Goal: Information Seeking & Learning: Find specific fact

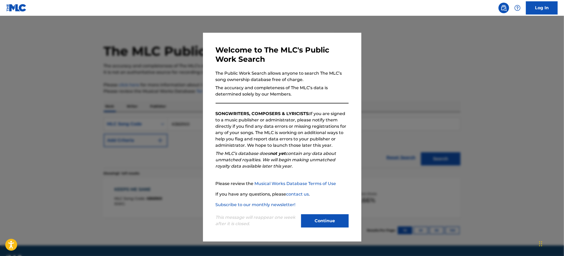
click at [54, 74] on div at bounding box center [282, 144] width 564 height 256
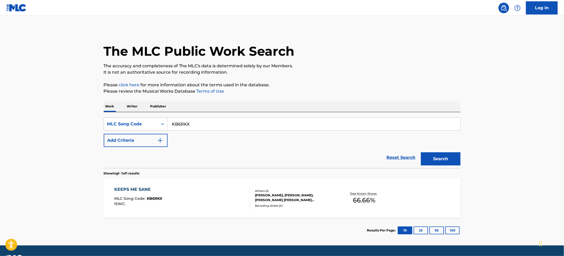
drag, startPoint x: 204, startPoint y: 125, endPoint x: 149, endPoint y: 119, distance: 55.5
click at [149, 119] on div "SearchWithCriteria5b6b5ef2-8fee-429e-bcf7-26163915e698 MLC Song Code KB6RKX" at bounding box center [282, 123] width 357 height 13
paste input "S82AHH"
type input "S82AHH"
drag, startPoint x: 438, startPoint y: 159, endPoint x: 437, endPoint y: 154, distance: 4.9
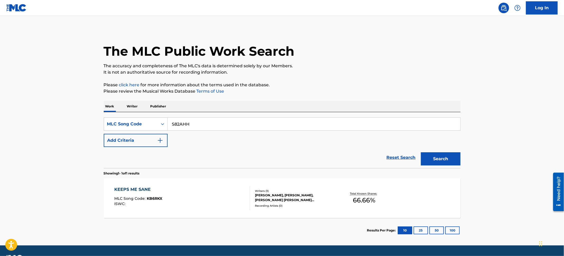
click at [438, 158] on button "Search" at bounding box center [441, 158] width 40 height 13
click at [257, 194] on div "[PERSON_NAME] [PERSON_NAME], [PERSON_NAME], [PERSON_NAME]" at bounding box center [295, 198] width 80 height 10
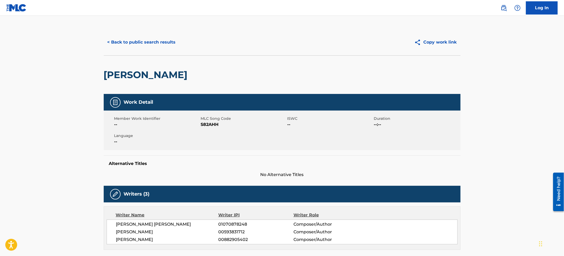
click at [130, 43] on button "< Back to public search results" at bounding box center [142, 42] width 76 height 13
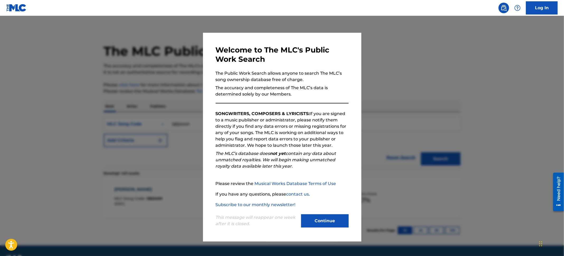
click at [48, 65] on div at bounding box center [282, 144] width 564 height 256
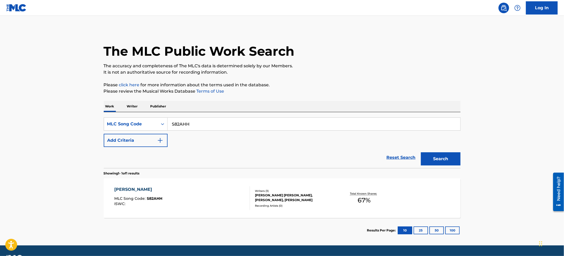
drag, startPoint x: 200, startPoint y: 128, endPoint x: 84, endPoint y: 108, distance: 117.7
click at [102, 108] on div "The MLC Public Work Search The accuracy and completeness of The MLC's data is d…" at bounding box center [282, 136] width 370 height 214
paste input "N95M9Y"
type input "N95M9Y"
click at [440, 157] on button "Search" at bounding box center [441, 158] width 40 height 13
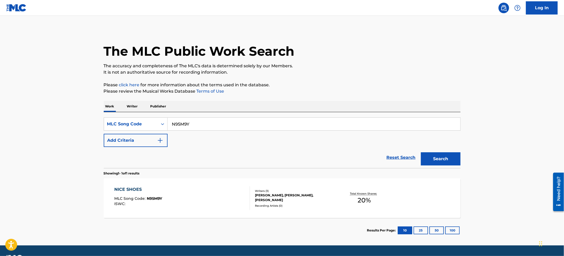
click at [212, 186] on div "NICE SHOES MLC Song Code : N95M9Y ISWC :" at bounding box center [182, 198] width 136 height 24
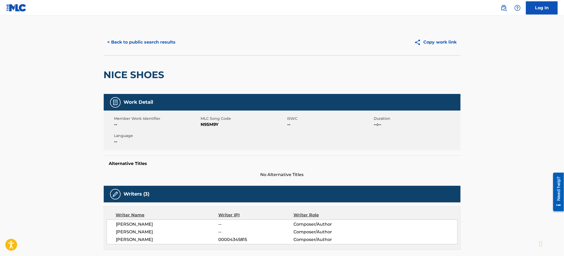
click at [147, 42] on button "< Back to public search results" at bounding box center [142, 42] width 76 height 13
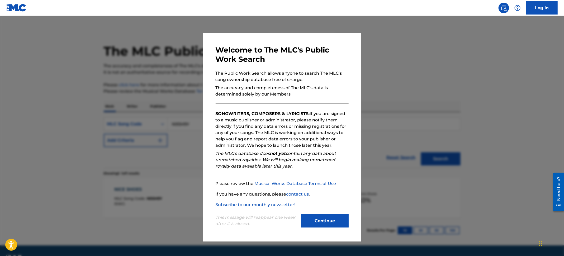
click at [0, 58] on div at bounding box center [282, 144] width 564 height 256
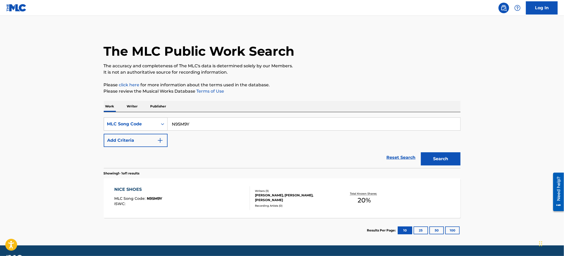
drag, startPoint x: 193, startPoint y: 125, endPoint x: 152, endPoint y: 123, distance: 41.2
click at [153, 124] on div "SearchWithCriteria5b6b5ef2-8fee-429e-bcf7-26163915e698 MLC Song Code N95M9Y" at bounding box center [282, 123] width 357 height 13
paste input "T50WMI"
type input "T50WMI"
drag, startPoint x: 439, startPoint y: 160, endPoint x: 431, endPoint y: 161, distance: 7.7
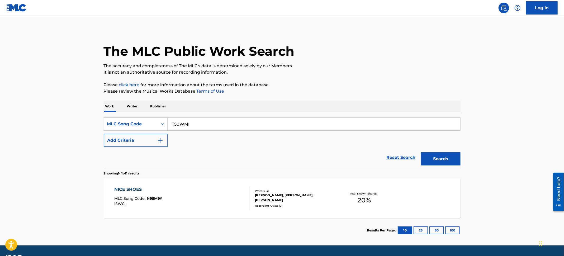
click at [439, 160] on button "Search" at bounding box center [441, 158] width 40 height 13
click at [243, 191] on div "THE CONTRACT MLC Song Code : T50WMI ISWC :" at bounding box center [182, 198] width 136 height 24
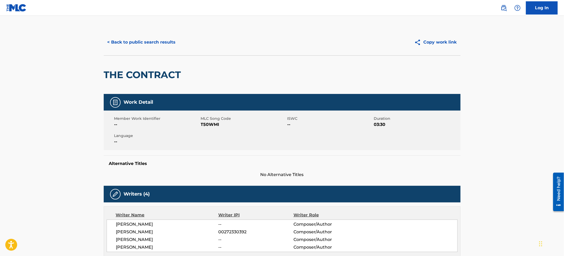
click at [161, 45] on button "< Back to public search results" at bounding box center [142, 42] width 76 height 13
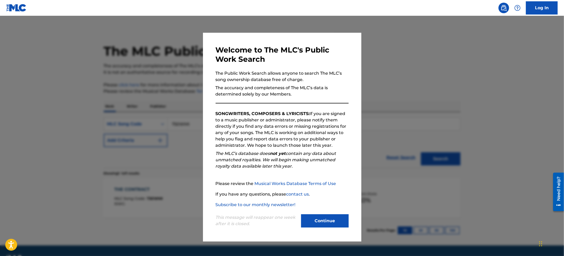
click at [0, 61] on div at bounding box center [282, 144] width 564 height 256
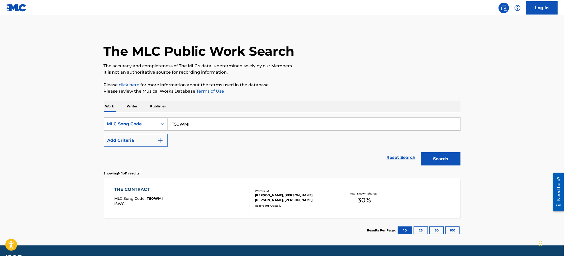
drag, startPoint x: 213, startPoint y: 125, endPoint x: 42, endPoint y: 108, distance: 171.9
click at [40, 108] on main "The MLC Public Work Search The accuracy and completeness of The MLC's data is d…" at bounding box center [282, 131] width 564 height 230
paste input "MN7GPH"
type input "MN7GPH"
click at [447, 158] on button "Search" at bounding box center [441, 158] width 40 height 13
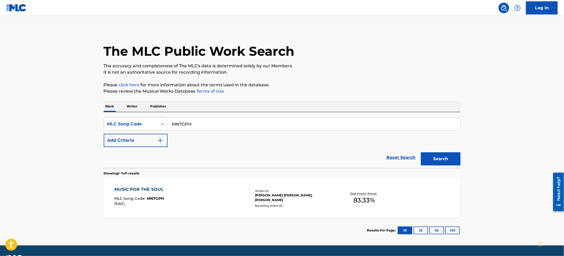
click at [206, 205] on div "MUSIC FOR THE SOUL MLC Song Code : MN7GPH ISWC :" at bounding box center [182, 198] width 136 height 24
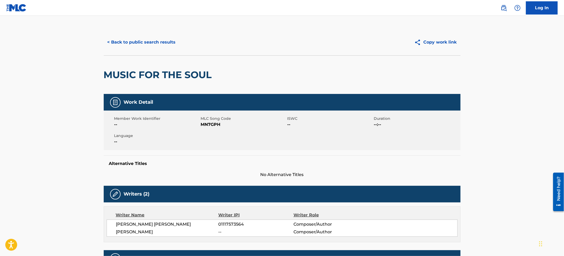
click at [117, 40] on button "< Back to public search results" at bounding box center [142, 42] width 76 height 13
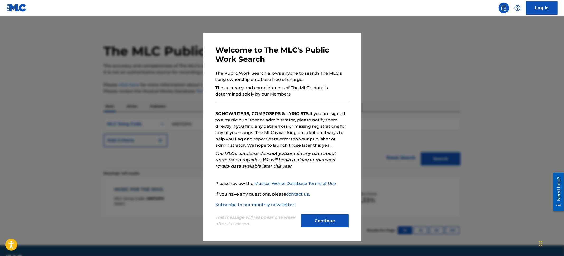
click at [74, 62] on div at bounding box center [282, 144] width 564 height 256
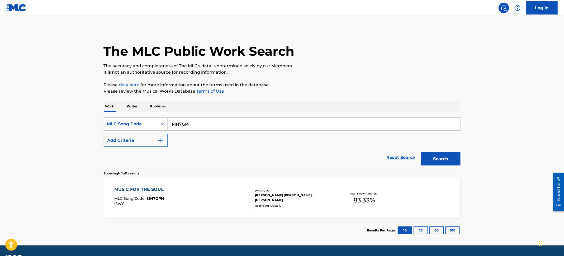
drag, startPoint x: 212, startPoint y: 123, endPoint x: 61, endPoint y: 106, distance: 151.7
click at [59, 107] on main "The MLC Public Work Search The accuracy and completeness of The MLC's data is d…" at bounding box center [282, 131] width 564 height 230
paste input "GB73JC"
type input "GB73JC"
click at [442, 161] on button "Search" at bounding box center [441, 158] width 40 height 13
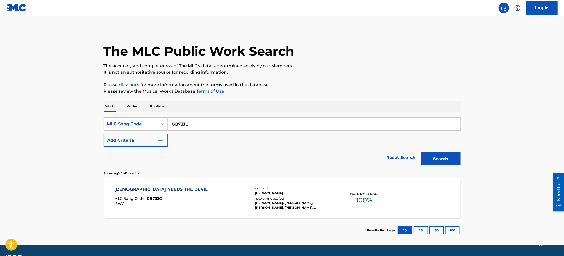
click at [244, 198] on div "[DEMOGRAPHIC_DATA] NEEDS THE DEVIL MLC Song Code : GB73JC ISWC :" at bounding box center [182, 198] width 136 height 24
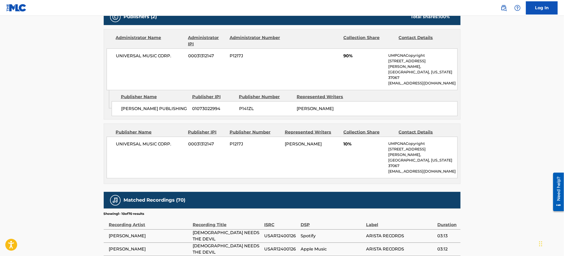
scroll to position [198, 0]
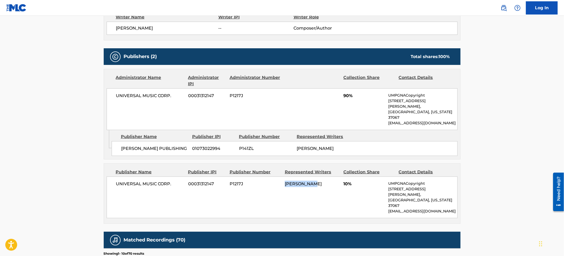
drag, startPoint x: 323, startPoint y: 173, endPoint x: 268, endPoint y: 177, distance: 55.3
click at [268, 177] on div "UNIVERSAL MUSIC CORP. 00031312147 P1217J [PERSON_NAME] 10% UMPGNACopyright [STR…" at bounding box center [282, 198] width 351 height 42
copy div "[PERSON_NAME]"
click at [493, 32] on main "< Back to public search results Copy work link GOD NEEDS THE DEVIL Work Detail …" at bounding box center [282, 123] width 564 height 611
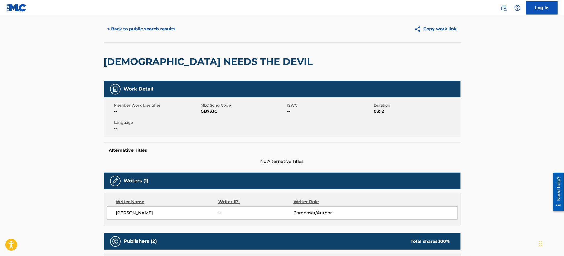
scroll to position [0, 0]
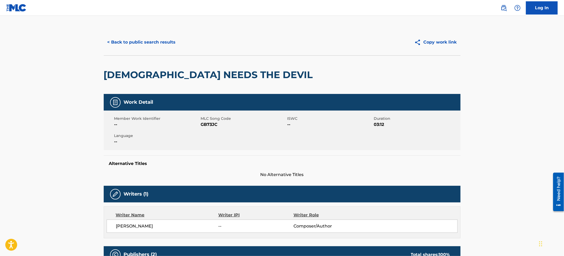
click at [147, 37] on button "< Back to public search results" at bounding box center [142, 42] width 76 height 13
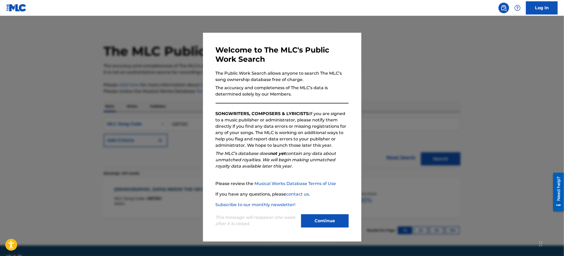
click at [54, 68] on div at bounding box center [282, 144] width 564 height 256
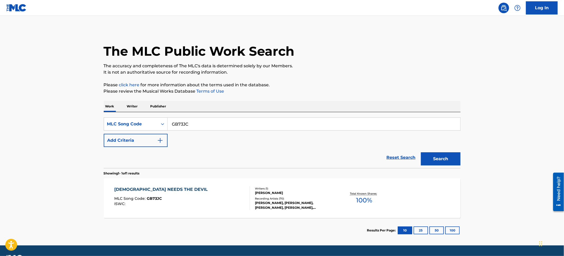
drag, startPoint x: 198, startPoint y: 126, endPoint x: 111, endPoint y: 114, distance: 87.9
click at [111, 114] on div "SearchWithCriteria5b6b5ef2-8fee-429e-bcf7-26163915e698 MLC Song Code GB73JC Add…" at bounding box center [282, 140] width 357 height 56
paste input "S71NQ"
type input "S71NQC"
click at [452, 156] on button "Search" at bounding box center [441, 158] width 40 height 13
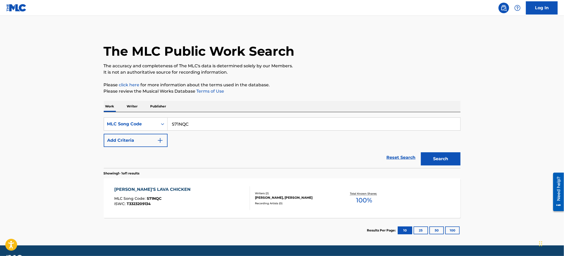
click at [209, 191] on div "[PERSON_NAME]'S LAVA CHICKEN MLC Song Code : S71NQC ISWC : T3323209134" at bounding box center [182, 198] width 136 height 24
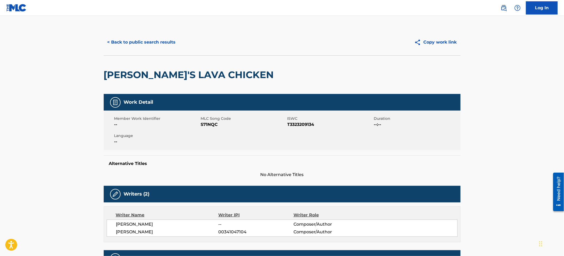
click at [145, 41] on button "< Back to public search results" at bounding box center [142, 42] width 76 height 13
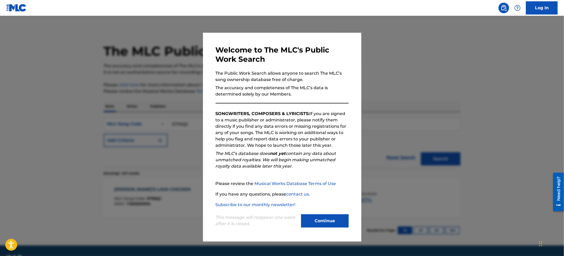
drag, startPoint x: 60, startPoint y: 68, endPoint x: 153, endPoint y: 110, distance: 101.5
click at [60, 68] on div at bounding box center [282, 144] width 564 height 256
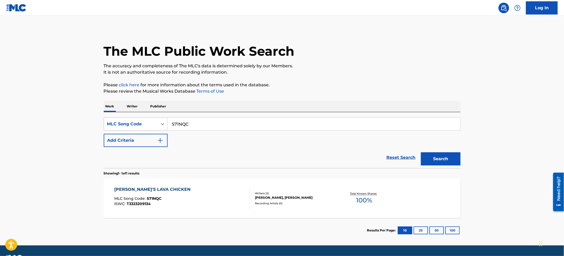
drag, startPoint x: 200, startPoint y: 124, endPoint x: 144, endPoint y: 119, distance: 55.9
click at [147, 119] on div "SearchWithCriteria5b6b5ef2-8fee-429e-bcf7-26163915e698 MLC Song Code S71NQC" at bounding box center [282, 123] width 357 height 13
paste input "62A50"
type input "S62A50"
click at [434, 162] on button "Search" at bounding box center [441, 158] width 40 height 13
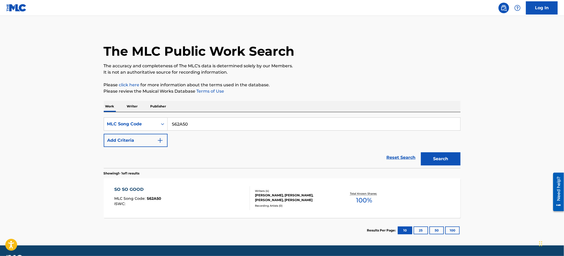
click at [207, 204] on div "SO SO GOOD MLC Song Code : S62A50 ISWC :" at bounding box center [182, 198] width 136 height 24
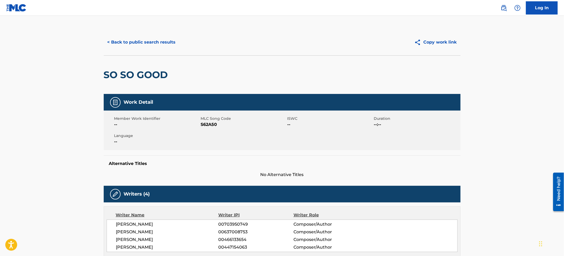
click at [164, 45] on button "< Back to public search results" at bounding box center [142, 42] width 76 height 13
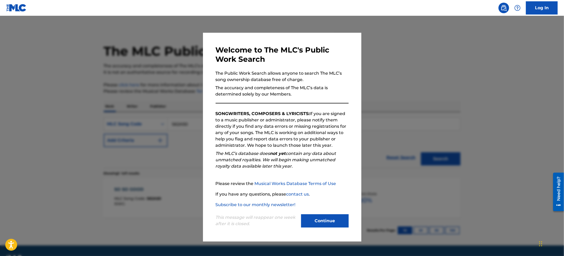
drag, startPoint x: 55, startPoint y: 64, endPoint x: 212, endPoint y: 122, distance: 166.9
click at [55, 65] on div at bounding box center [282, 144] width 564 height 256
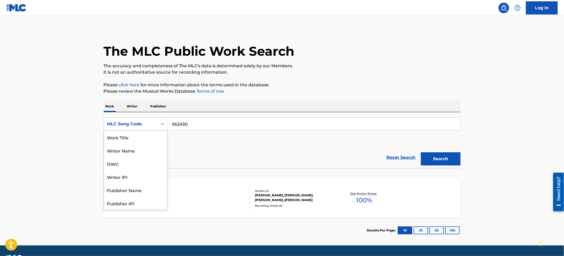
click at [133, 127] on div "MLC Song Code" at bounding box center [131, 124] width 48 height 6
click at [133, 138] on div "Work Title" at bounding box center [135, 137] width 63 height 13
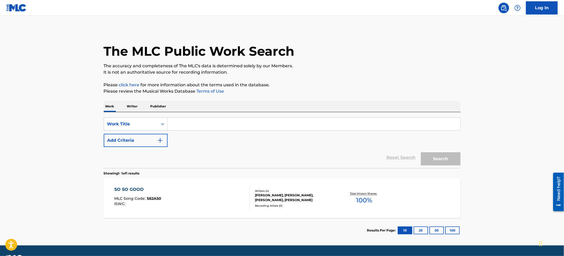
drag, startPoint x: 174, startPoint y: 124, endPoint x: 177, endPoint y: 123, distance: 2.7
click at [175, 124] on input "Search Form" at bounding box center [314, 124] width 293 height 13
paste input "Selah"
type input "Selah"
click at [157, 143] on button "Add Criteria" at bounding box center [136, 140] width 64 height 13
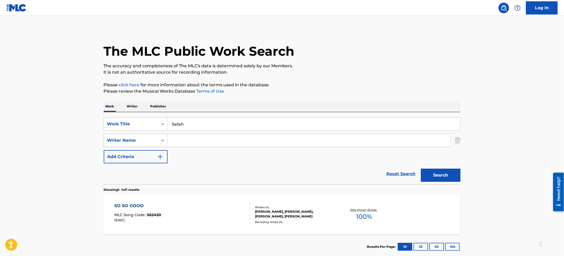
click at [180, 142] on input "Search Form" at bounding box center [309, 140] width 283 height 13
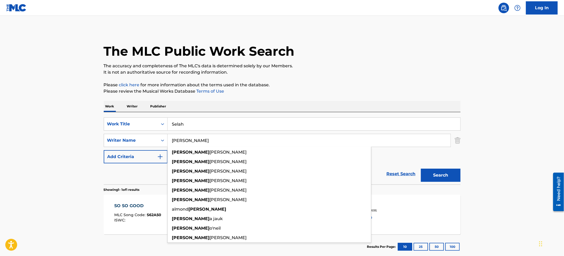
type input "[PERSON_NAME]"
click at [421, 169] on button "Search" at bounding box center [441, 175] width 40 height 13
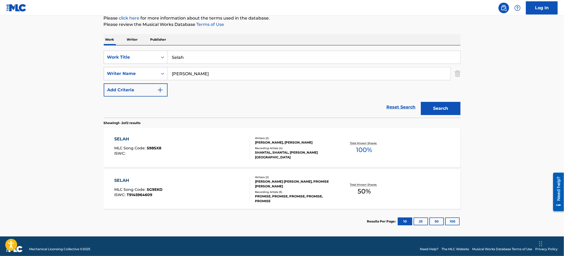
scroll to position [72, 0]
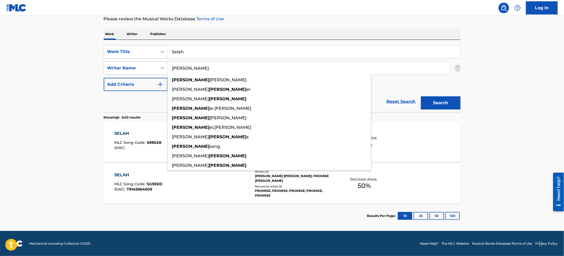
click at [40, 68] on main "The MLC Public Work Search The accuracy and completeness of The MLC's data is d…" at bounding box center [282, 87] width 564 height 287
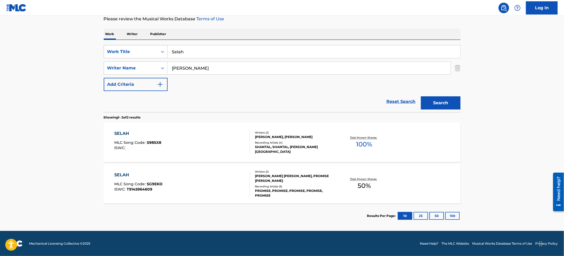
click at [148, 52] on div "Work Title" at bounding box center [131, 52] width 48 height 6
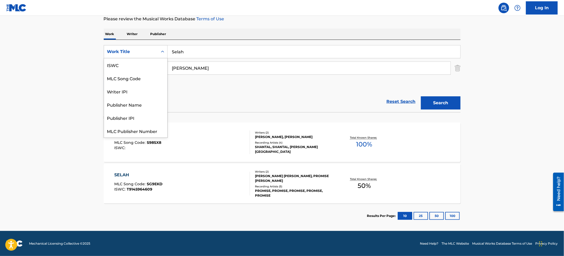
scroll to position [13, 0]
drag, startPoint x: 145, startPoint y: 64, endPoint x: 150, endPoint y: 62, distance: 5.5
click at [145, 64] on div "MLC Song Code" at bounding box center [135, 65] width 63 height 13
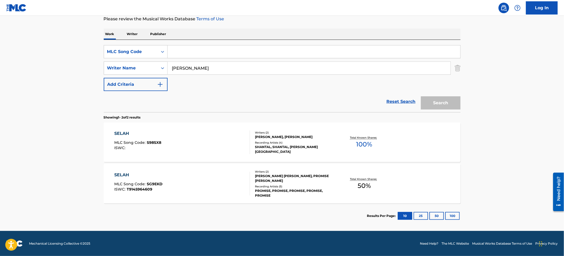
click at [188, 51] on input "Search Form" at bounding box center [314, 51] width 293 height 13
paste input "LT31FY"
type input "LT31FY"
drag, startPoint x: 458, startPoint y: 70, endPoint x: 453, endPoint y: 74, distance: 6.2
click at [458, 70] on img "Search Form" at bounding box center [458, 68] width 6 height 13
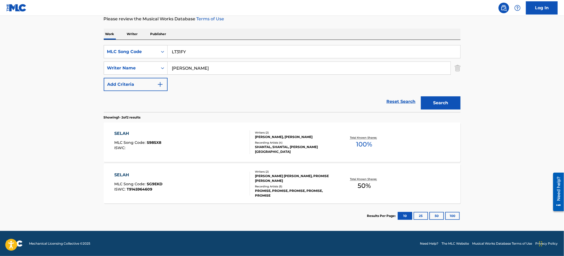
scroll to position [56, 0]
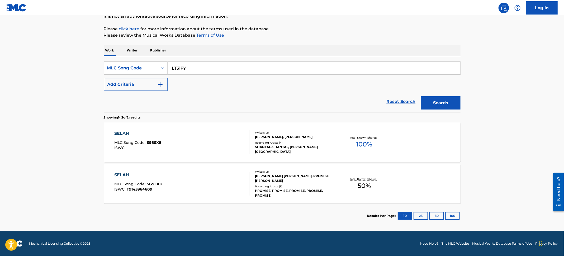
click at [442, 92] on div "Search" at bounding box center [439, 101] width 42 height 21
click at [438, 101] on button "Search" at bounding box center [441, 102] width 40 height 13
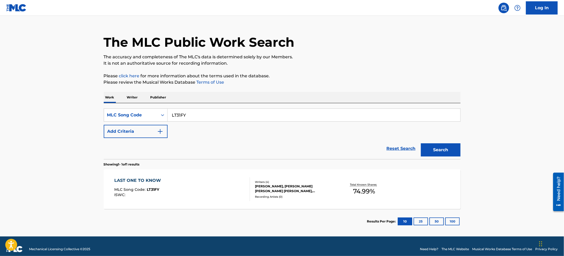
scroll to position [14, 0]
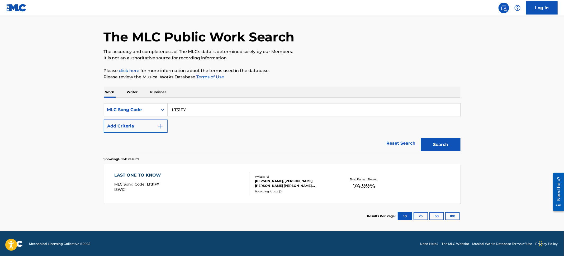
click at [243, 183] on div "LAST ONE TO KNOW MLC Song Code : LT31FY ISWC :" at bounding box center [182, 184] width 136 height 24
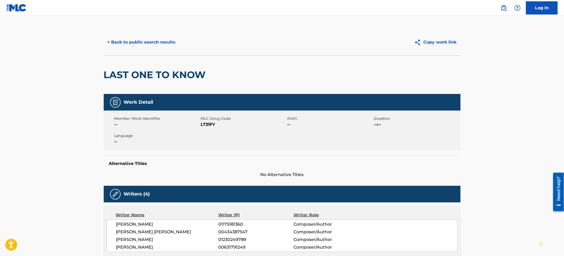
click at [172, 42] on button "< Back to public search results" at bounding box center [142, 42] width 76 height 13
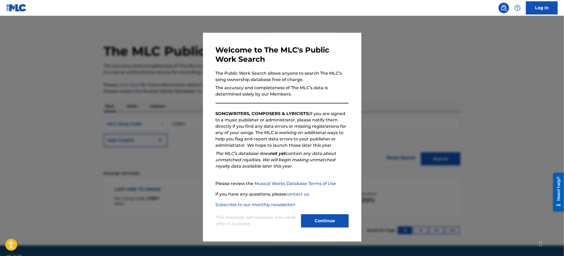
scroll to position [1, 0]
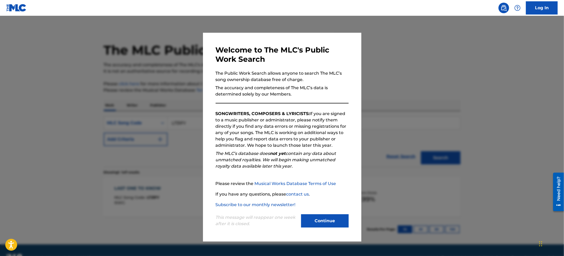
click at [45, 56] on div at bounding box center [282, 144] width 564 height 256
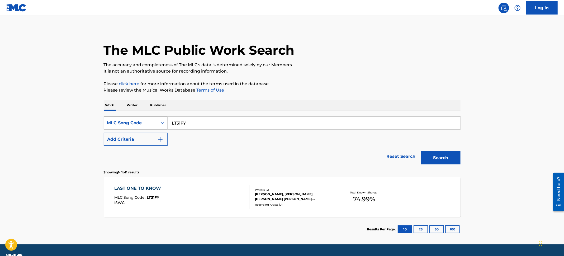
drag, startPoint x: 190, startPoint y: 121, endPoint x: 130, endPoint y: 120, distance: 60.2
click at [130, 120] on div "SearchWithCriteria24273515-ab00-41be-a96e-ecea851b589d MLC Song Code LT31FY" at bounding box center [282, 122] width 357 height 13
paste input "HP55CS"
click at [433, 156] on button "Search" at bounding box center [441, 157] width 40 height 13
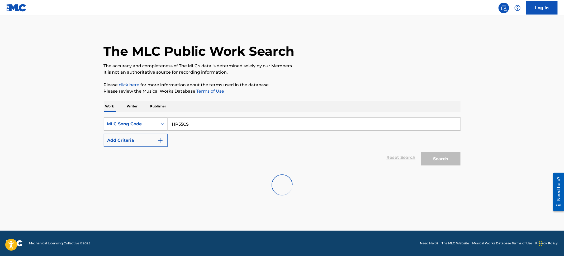
scroll to position [0, 0]
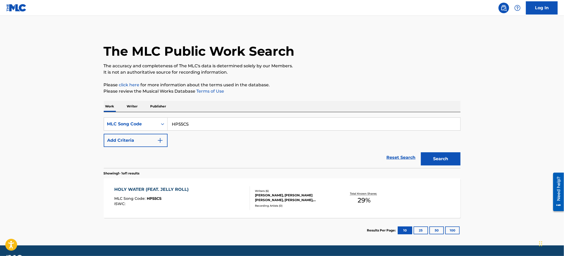
click at [147, 115] on div "SearchWithCriteria24273515-ab00-41be-a96e-ecea851b589d MLC Song Code HP55CS Add…" at bounding box center [282, 140] width 357 height 56
paste input "4HOO"
click at [437, 156] on button "Search" at bounding box center [441, 158] width 40 height 13
click at [155, 122] on div "SearchWithCriteria24273515-ab00-41be-a96e-ecea851b589d MLC Song Code HP4HOO" at bounding box center [282, 123] width 357 height 13
paste input "BD7GVM"
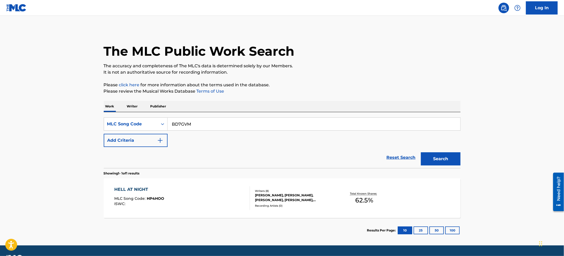
type input "BD7GVM"
click at [442, 162] on button "Search" at bounding box center [441, 158] width 40 height 13
click at [221, 191] on div "BE ALRIGHT MLC Song Code : BD7GVM ISWC :" at bounding box center [182, 198] width 136 height 24
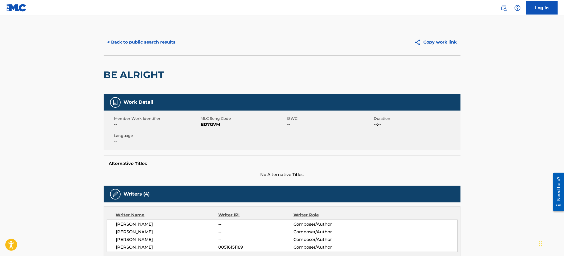
click at [153, 43] on button "< Back to public search results" at bounding box center [142, 42] width 76 height 13
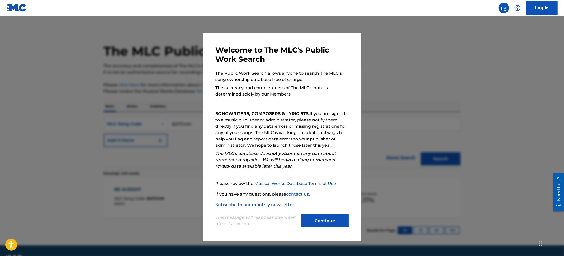
click at [74, 65] on div at bounding box center [282, 144] width 564 height 256
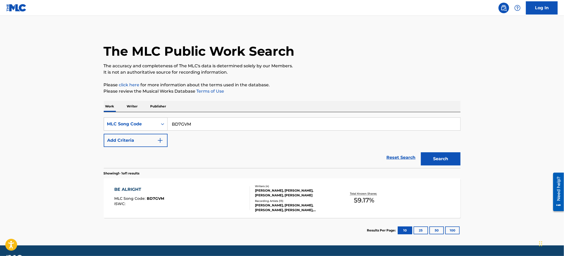
click at [159, 121] on div "SearchWithCriteria24273515-ab00-41be-a96e-ecea851b589d MLC Song Code BD7GVM" at bounding box center [282, 123] width 357 height 13
paste input "CD1GHV"
type input "CD1GHV"
click at [446, 166] on div "Search" at bounding box center [439, 157] width 42 height 21
click at [441, 159] on button "Search" at bounding box center [441, 158] width 40 height 13
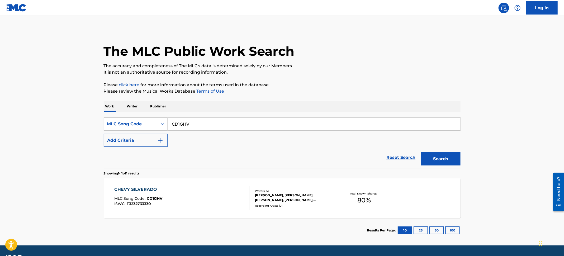
click at [217, 191] on div "CHEVY SILVERADO MLC Song Code : CD1GHV ISWC : T3232733330" at bounding box center [182, 198] width 136 height 24
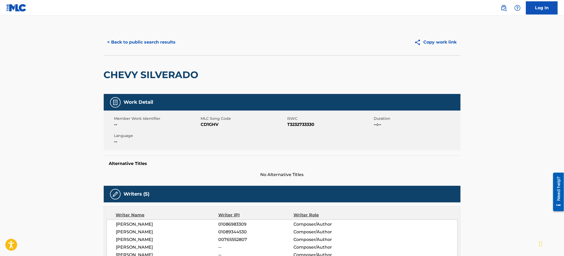
click at [151, 79] on h2 "CHEVY SILVERADO" at bounding box center [152, 75] width 97 height 12
copy div "CHEVY SILVERADO"
click at [143, 43] on button "< Back to public search results" at bounding box center [142, 42] width 76 height 13
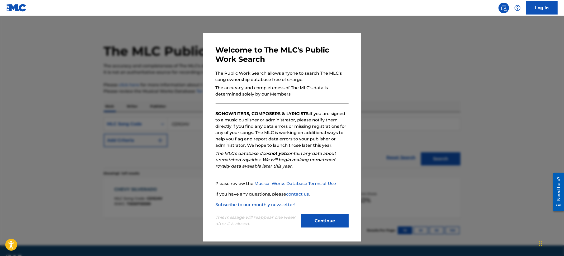
click at [34, 75] on div at bounding box center [282, 144] width 564 height 256
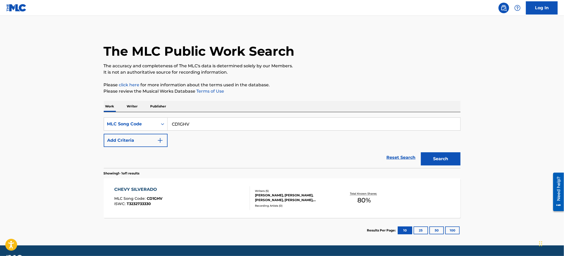
drag, startPoint x: 229, startPoint y: 122, endPoint x: 85, endPoint y: 114, distance: 144.6
click at [85, 114] on main "The MLC Public Work Search The accuracy and completeness of The MLC's data is d…" at bounding box center [282, 131] width 564 height 230
paste input "LT50DB"
type input "LT50DB"
click at [430, 159] on button "Search" at bounding box center [441, 158] width 40 height 13
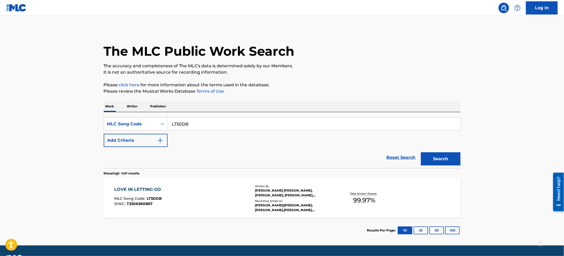
click at [239, 189] on div "LOVE IN LETTING GO MLC Song Code : LT50DB ISWC : T3306360867" at bounding box center [182, 198] width 136 height 24
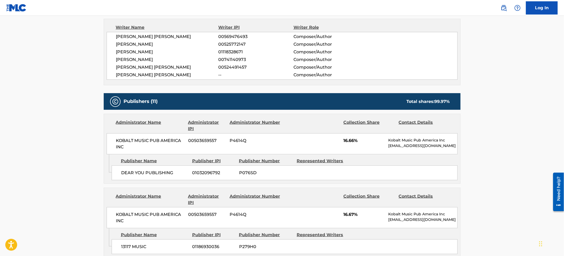
scroll to position [198, 0]
